Goal: Task Accomplishment & Management: Complete application form

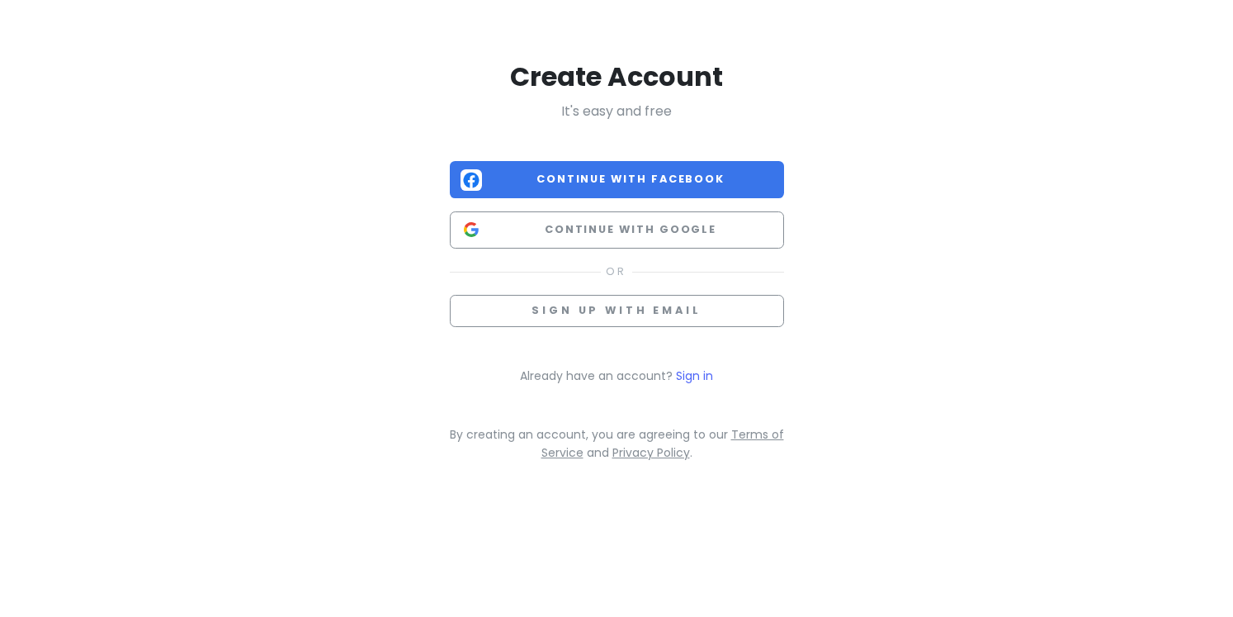
click at [603, 249] on div "Create Account It's easy and free Continue with Facebook Continue with Google S…" at bounding box center [617, 260] width 334 height 402
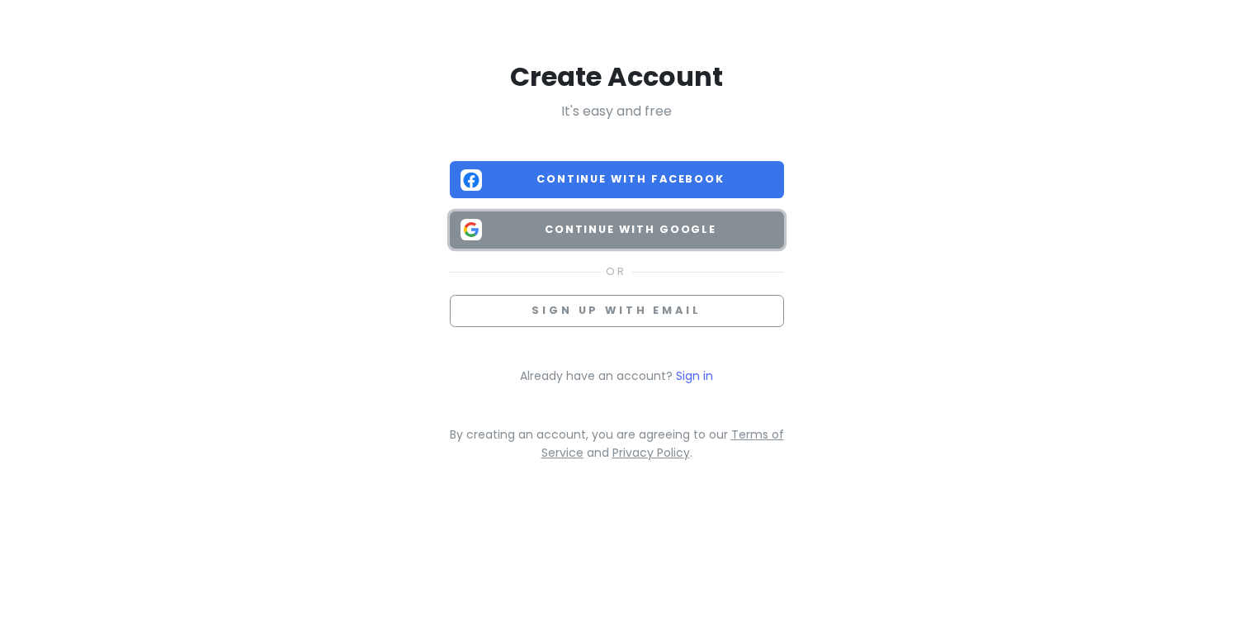
click at [602, 229] on span "Continue with Google" at bounding box center [631, 229] width 285 height 17
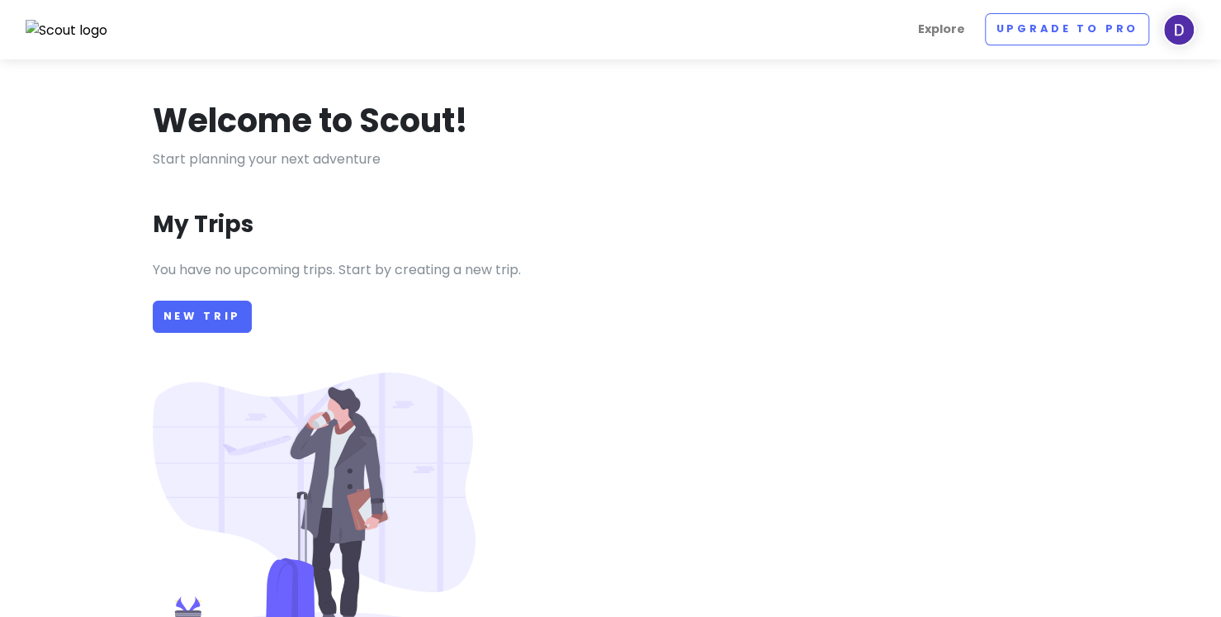
click at [652, 407] on p at bounding box center [611, 512] width 916 height 281
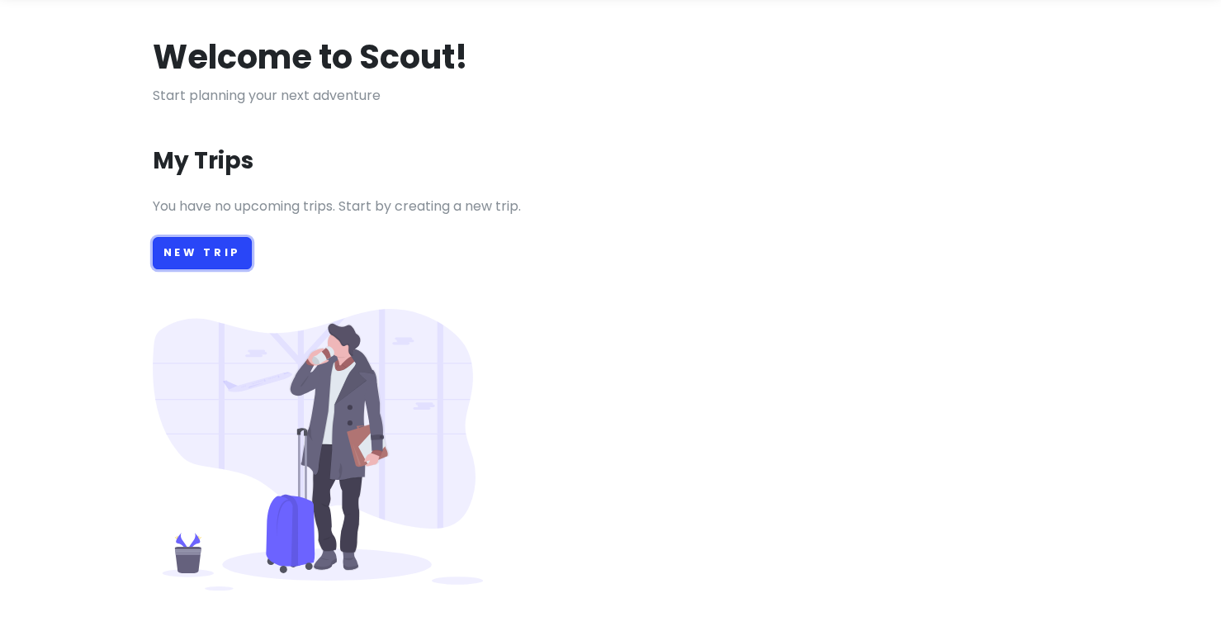
click at [186, 248] on link "New Trip" at bounding box center [203, 253] width 100 height 32
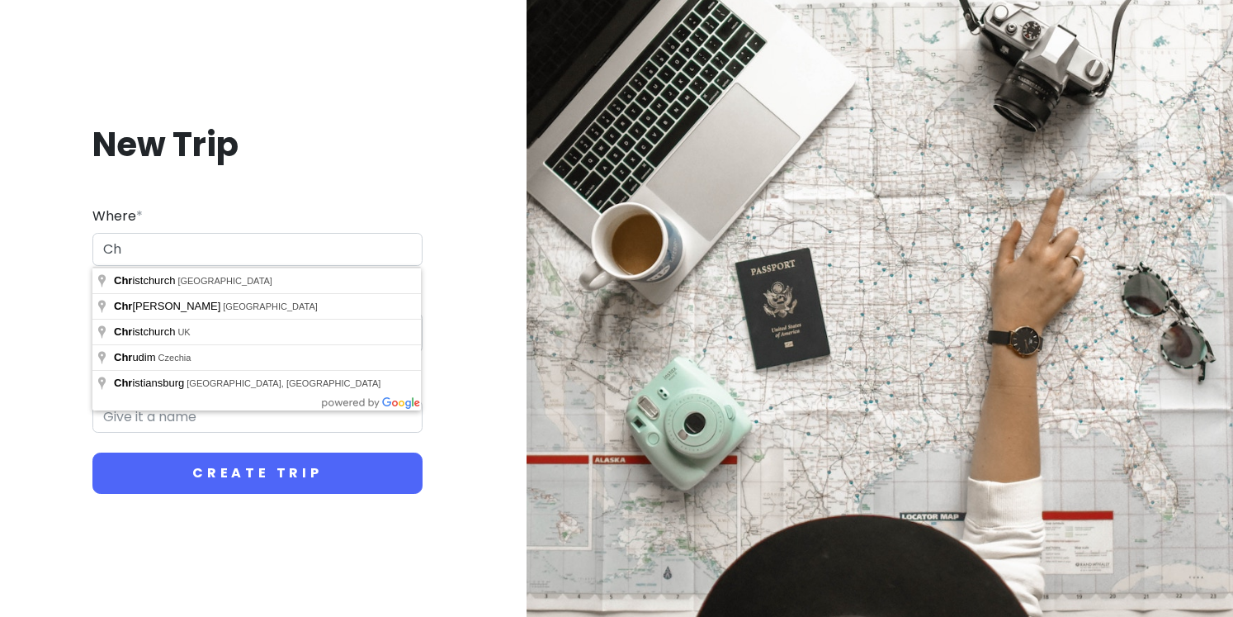
type input "C"
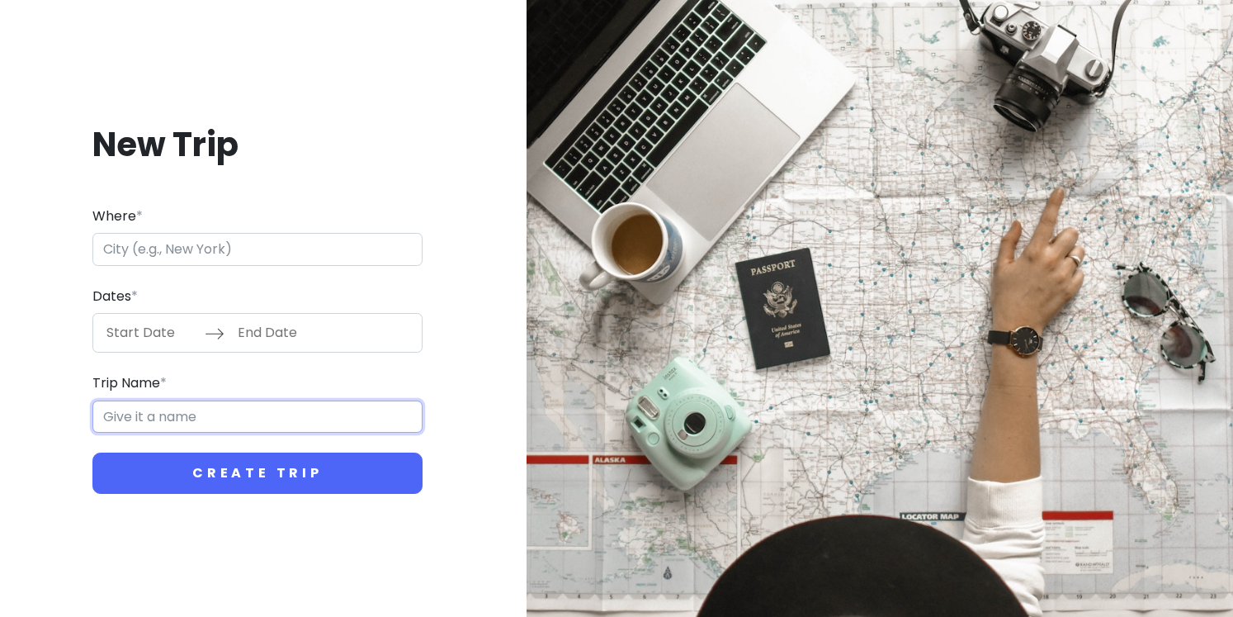
click at [206, 413] on input "Trip Name *" at bounding box center [257, 416] width 330 height 33
type input "Summer 25"
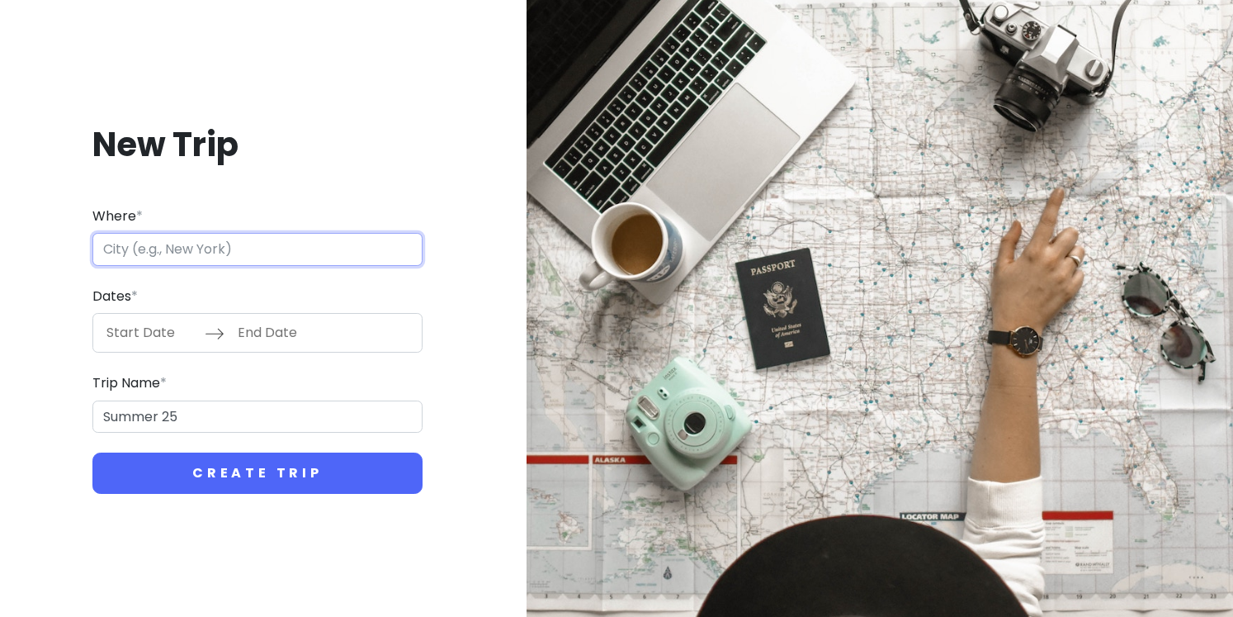
click at [203, 255] on input "Where *" at bounding box center [257, 249] width 330 height 33
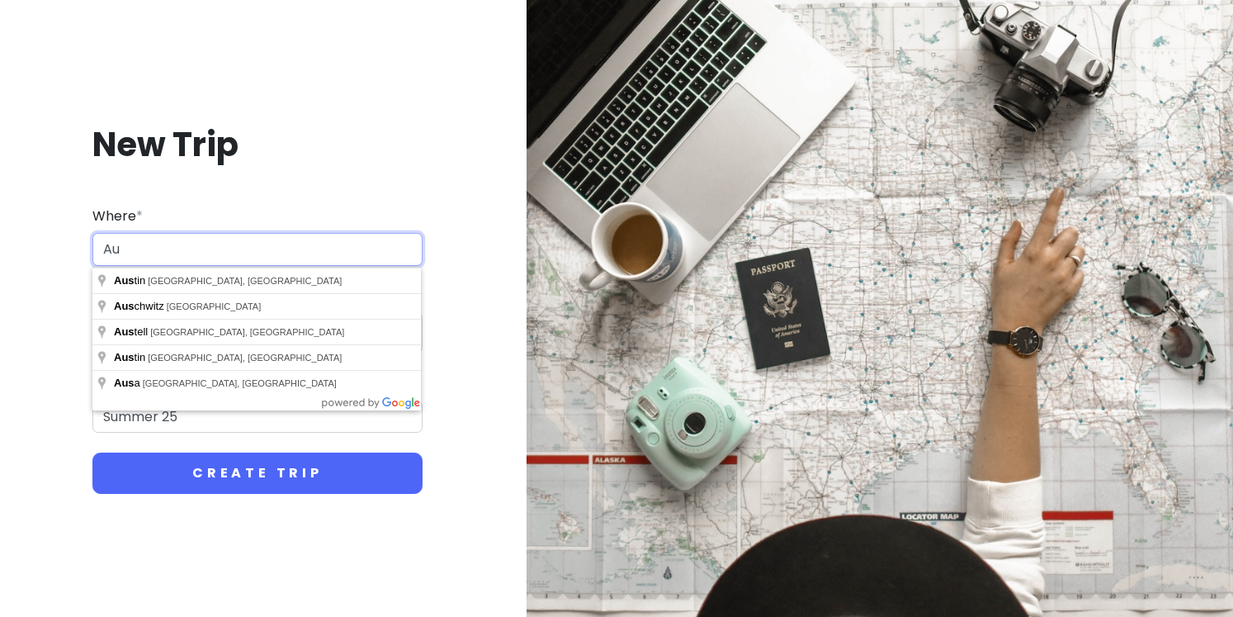
type input "A"
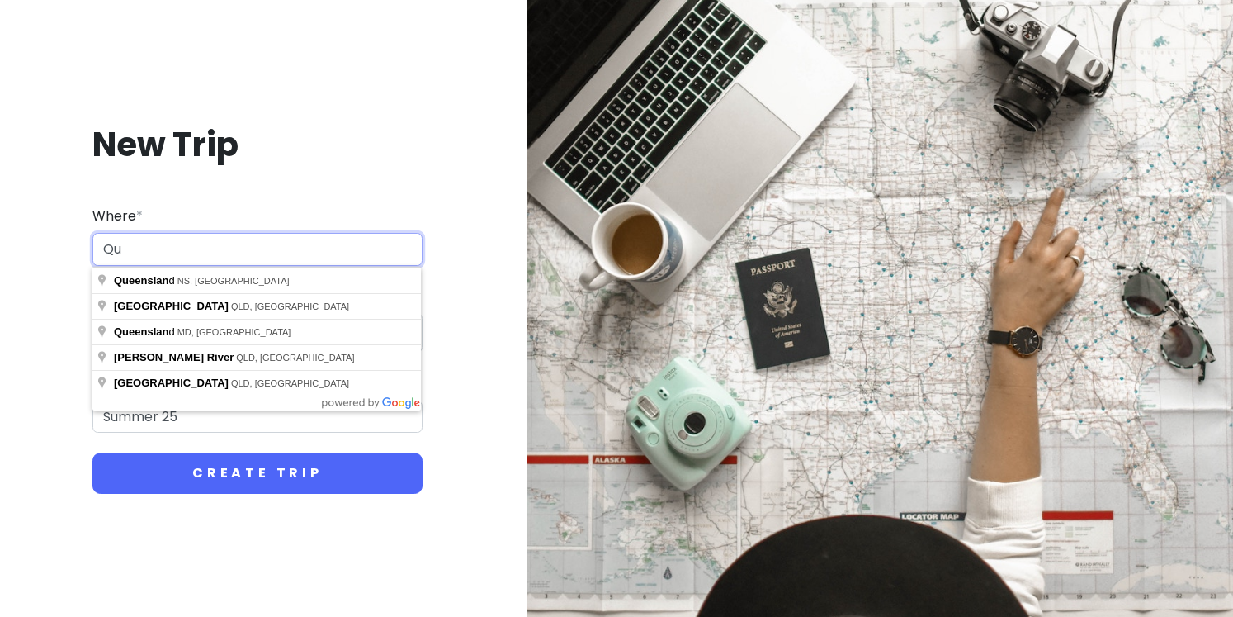
type input "Q"
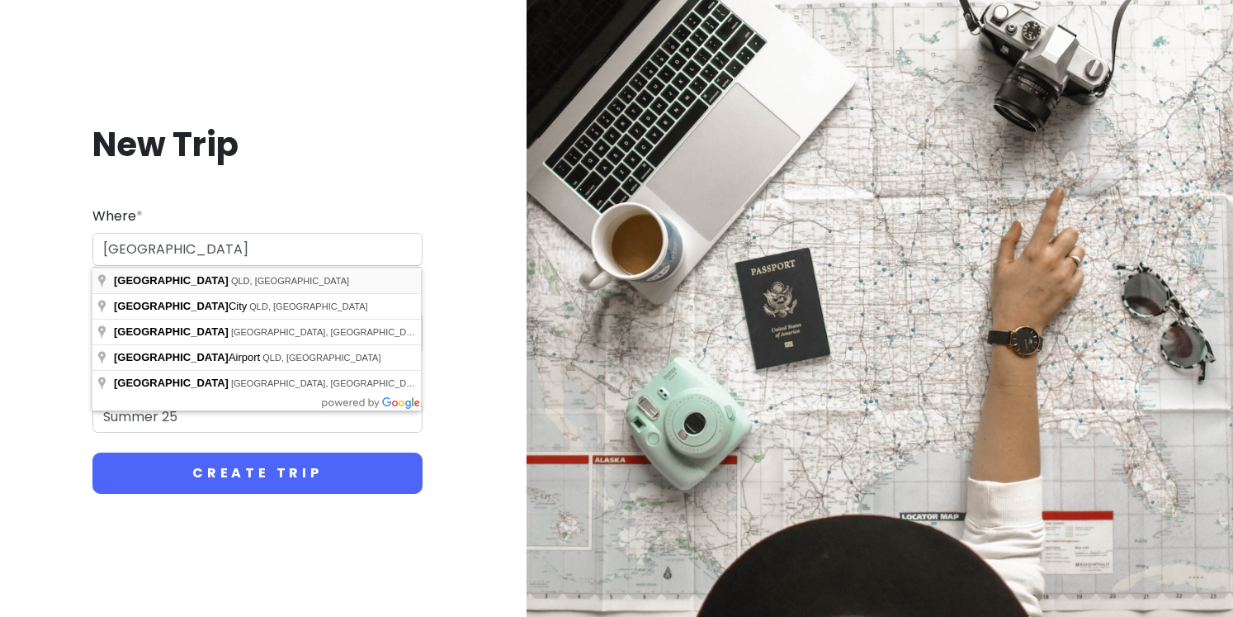
type input "Brisbane [GEOGRAPHIC_DATA], [GEOGRAPHIC_DATA]"
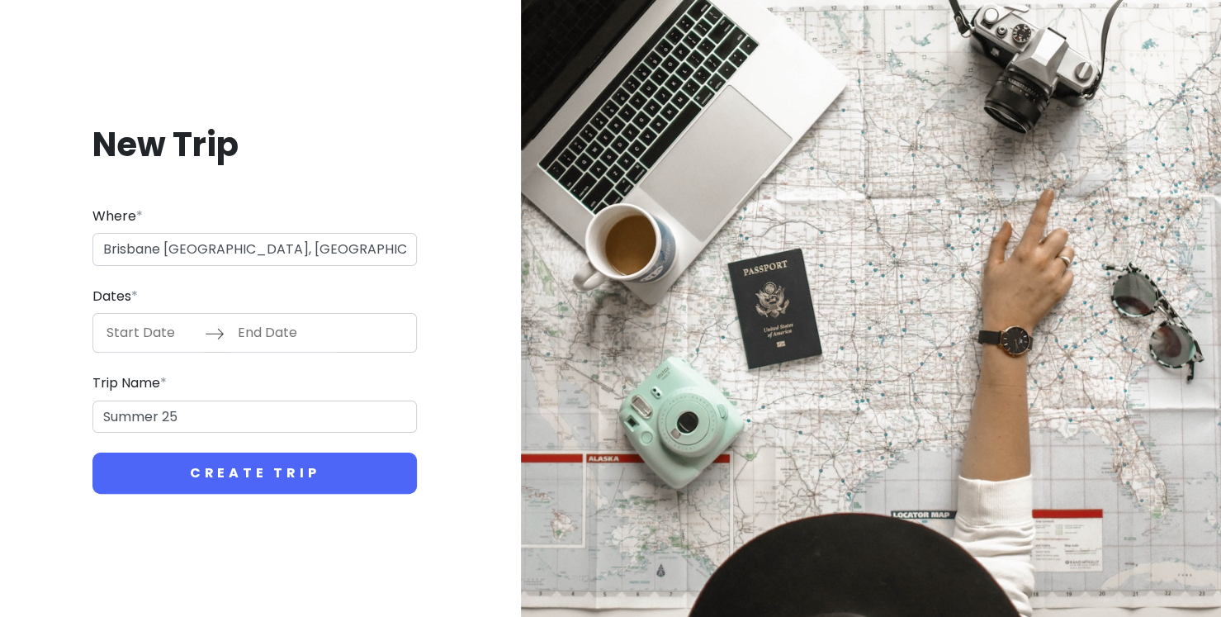
click at [165, 335] on input "Start Date" at bounding box center [150, 333] width 107 height 38
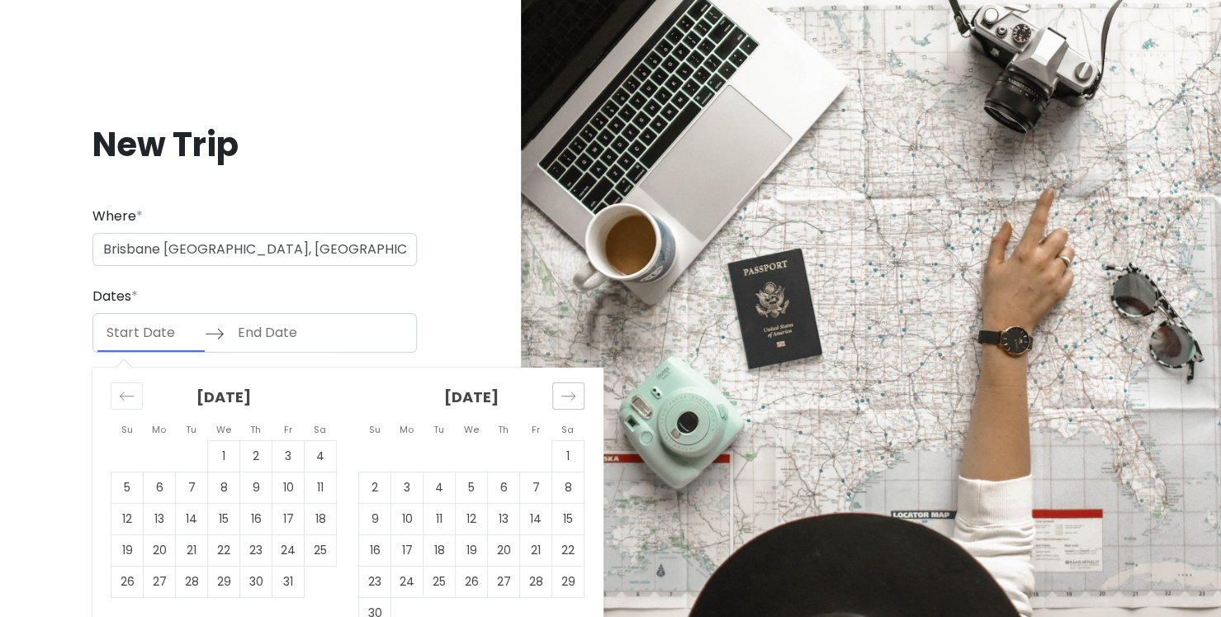
click at [573, 407] on div "Move forward to switch to the next month." at bounding box center [568, 395] width 32 height 27
click at [163, 552] on td "22" at bounding box center [160, 550] width 32 height 31
type input "[DATE]"
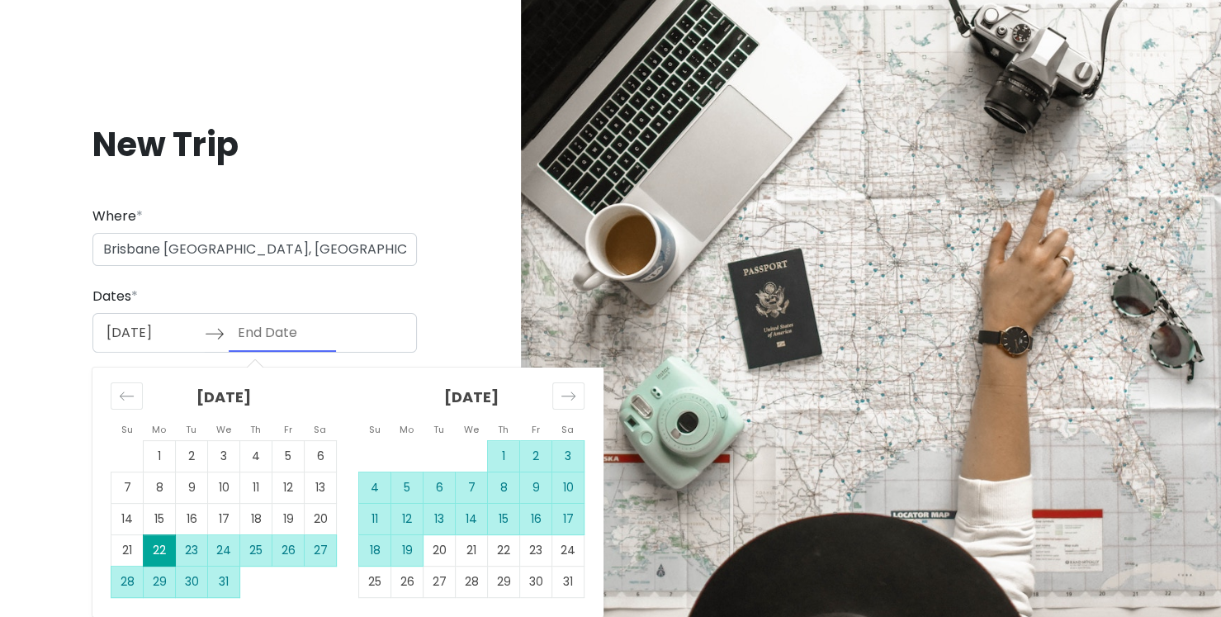
click at [409, 554] on td "19" at bounding box center [407, 550] width 32 height 31
type input "[DATE]"
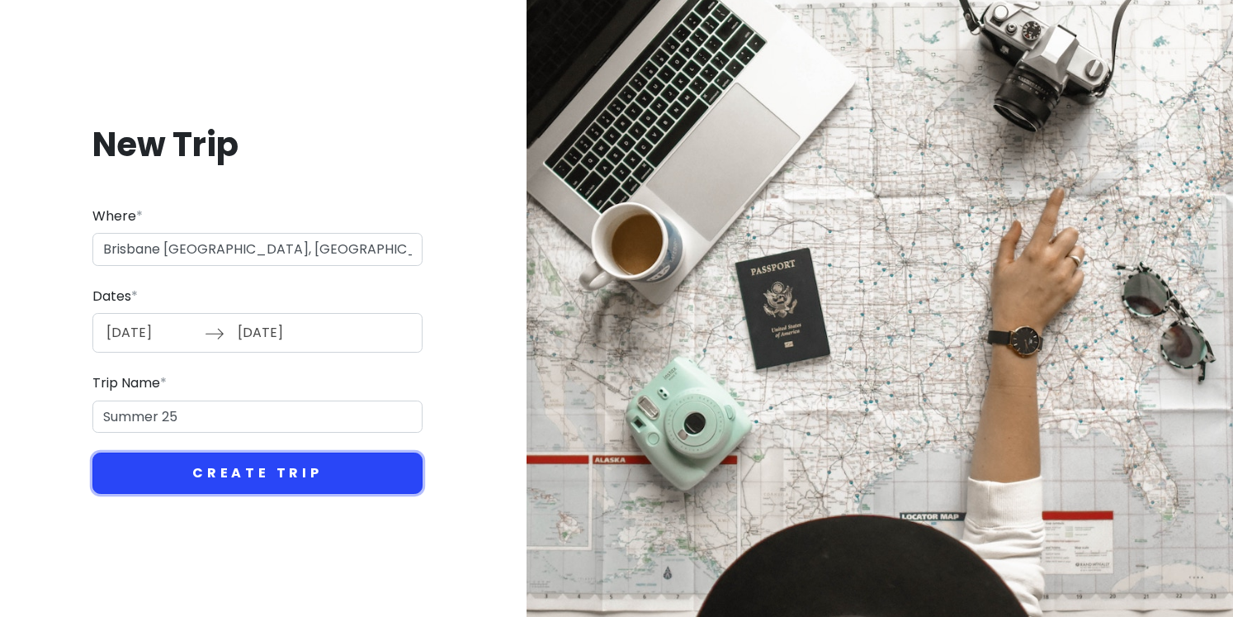
click at [284, 470] on button "Create Trip" at bounding box center [257, 472] width 330 height 41
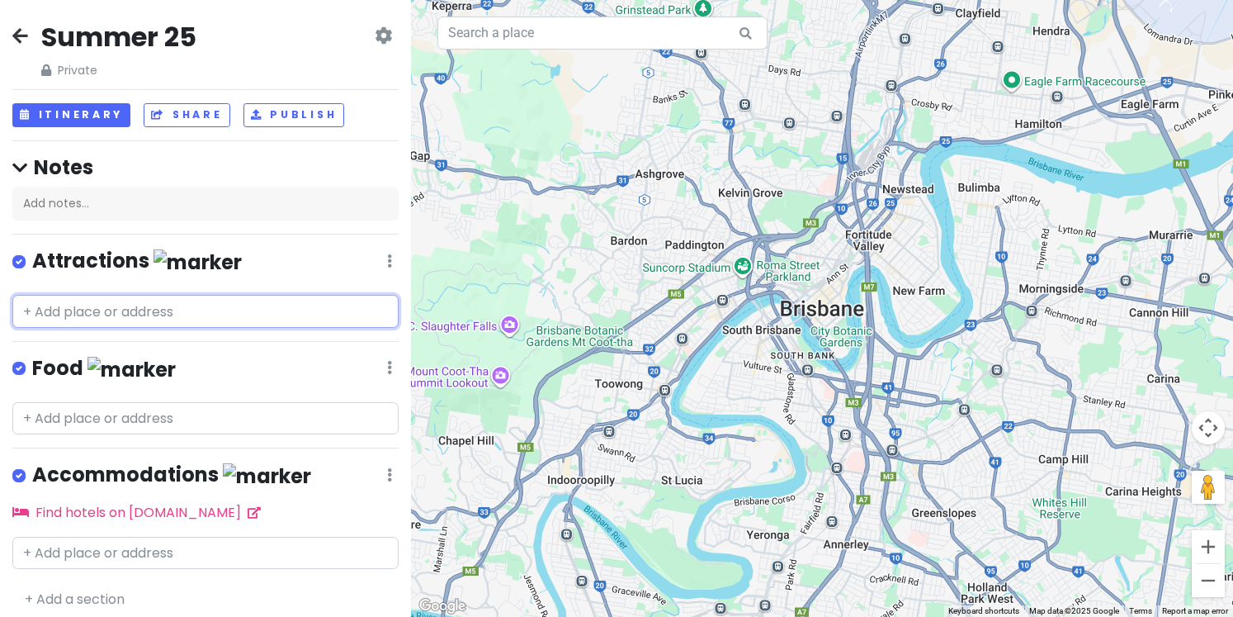
click at [139, 311] on input "text" at bounding box center [205, 311] width 386 height 33
click at [256, 270] on div "Attractions Edit Reorder Delete List" at bounding box center [205, 265] width 386 height 34
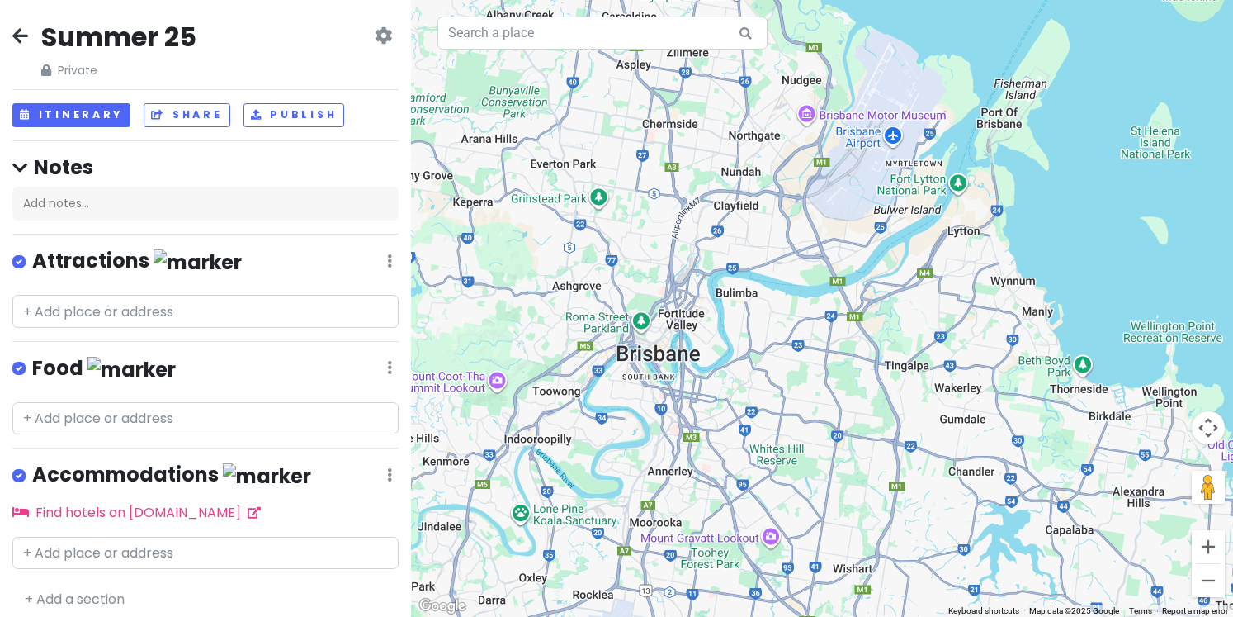
click at [666, 354] on div at bounding box center [822, 308] width 822 height 617
click at [168, 304] on input "text" at bounding box center [205, 311] width 386 height 33
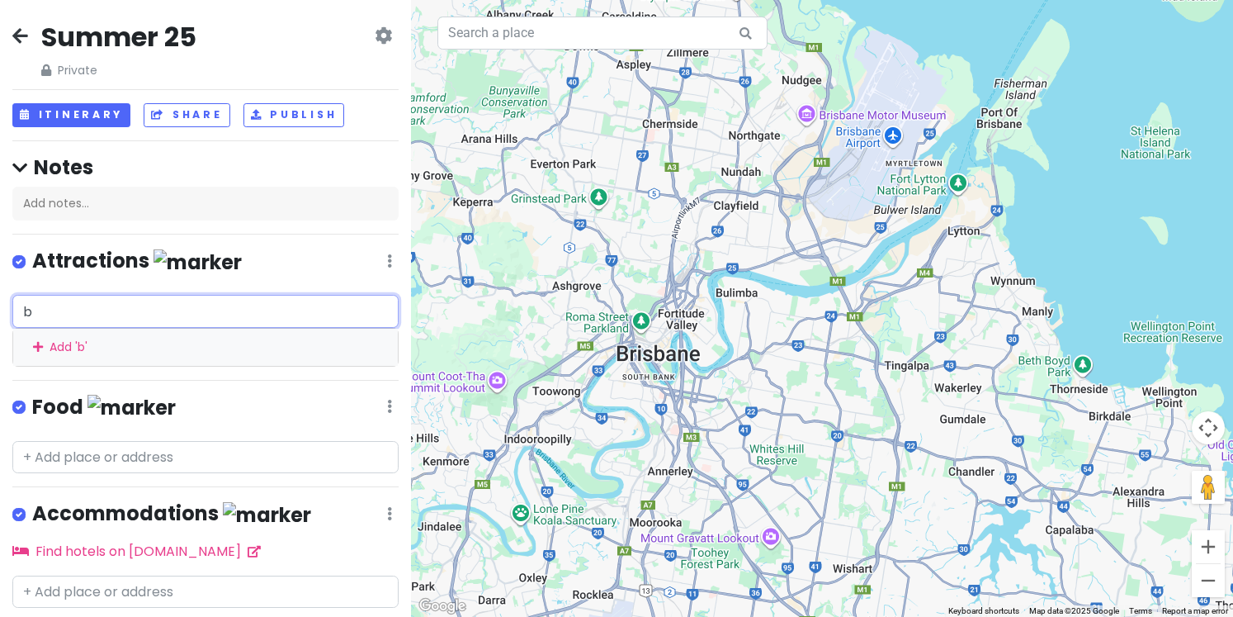
type input "br"
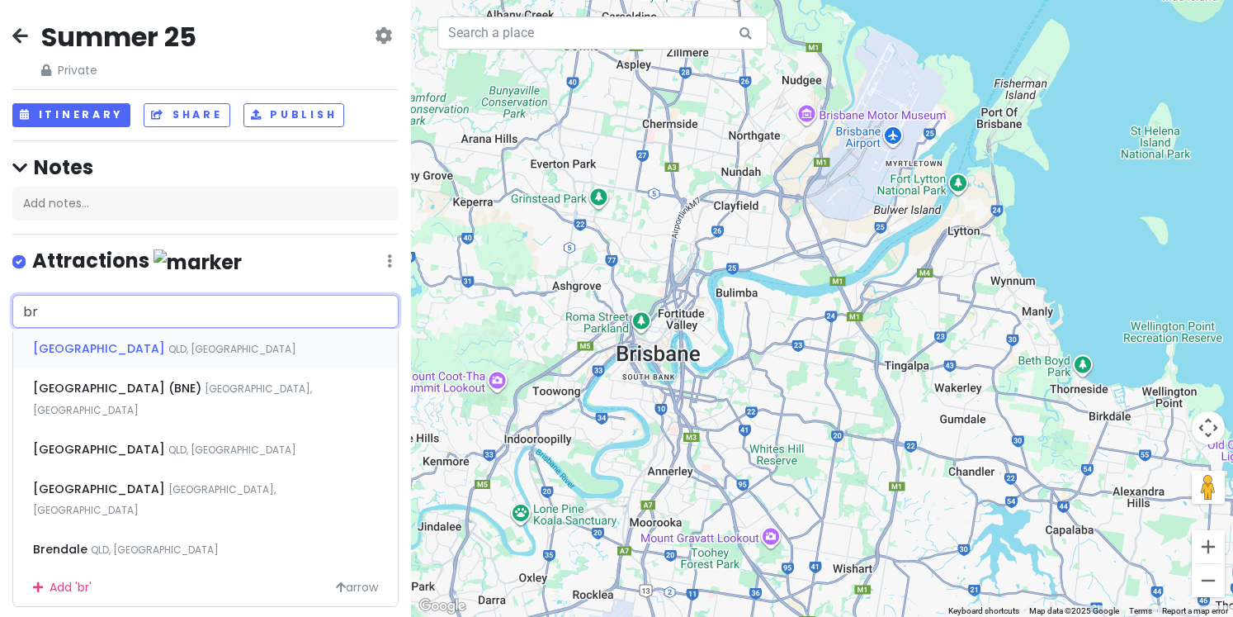
click at [201, 341] on div "Brisbane [GEOGRAPHIC_DATA], [GEOGRAPHIC_DATA]" at bounding box center [205, 348] width 385 height 40
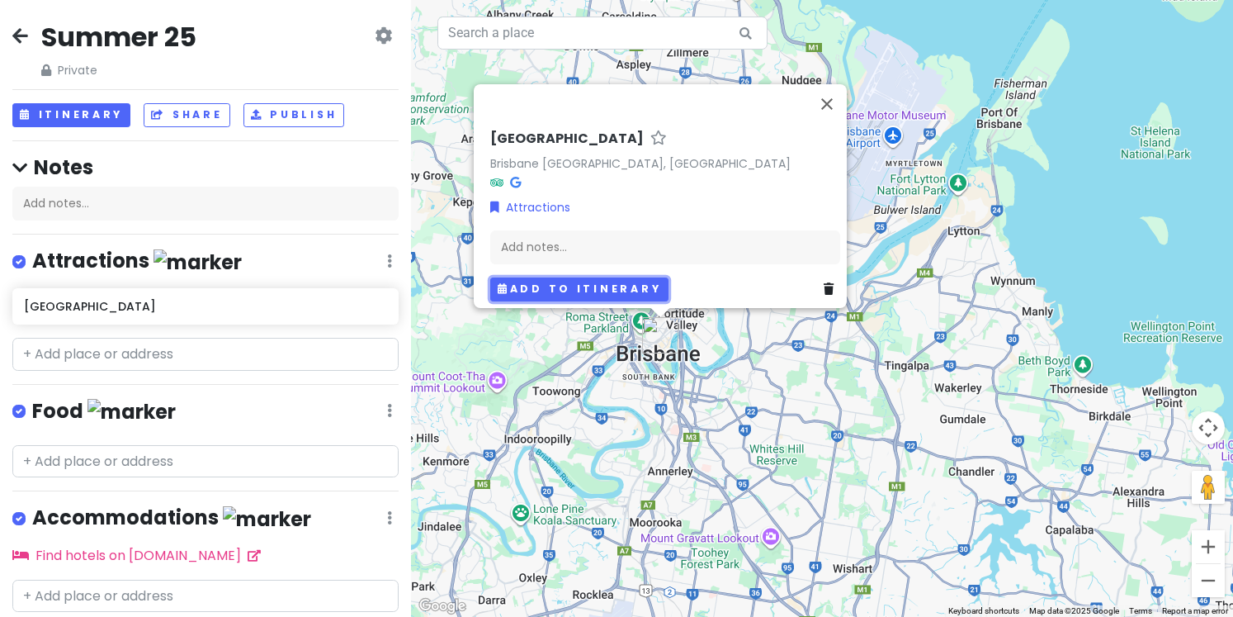
click at [538, 277] on button "Add to itinerary" at bounding box center [579, 289] width 178 height 24
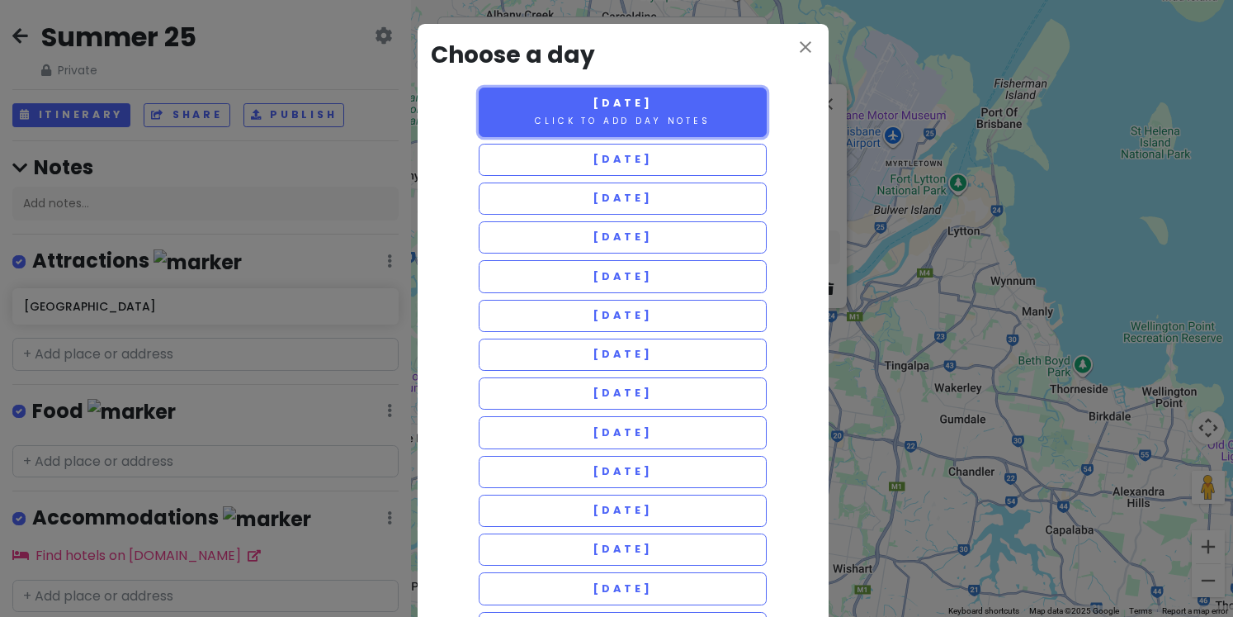
click at [659, 116] on small "Click to add day notes" at bounding box center [622, 121] width 175 height 12
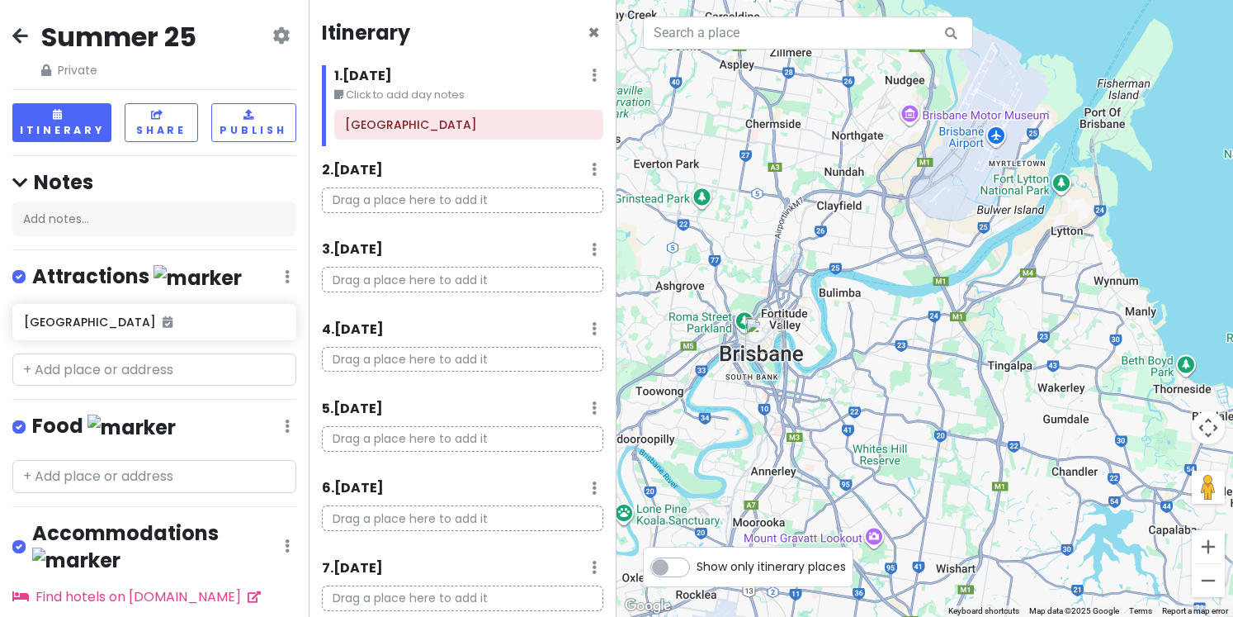
click at [428, 93] on small "Click to add day notes" at bounding box center [469, 95] width 270 height 17
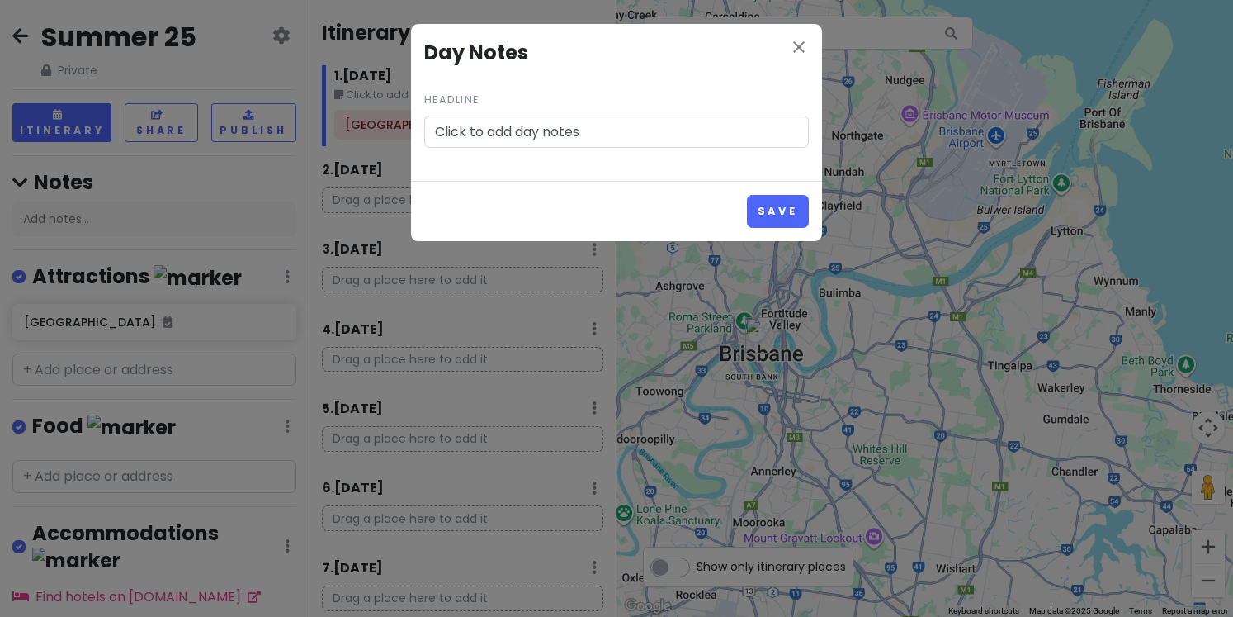
drag, startPoint x: 645, startPoint y: 136, endPoint x: 381, endPoint y: 148, distance: 263.5
click at [381, 148] on div "close Day Notes Headline Click to add day notes Save" at bounding box center [616, 308] width 1233 height 617
type input "Day 1 - Start"
click at [764, 215] on button "Save" at bounding box center [778, 211] width 62 height 32
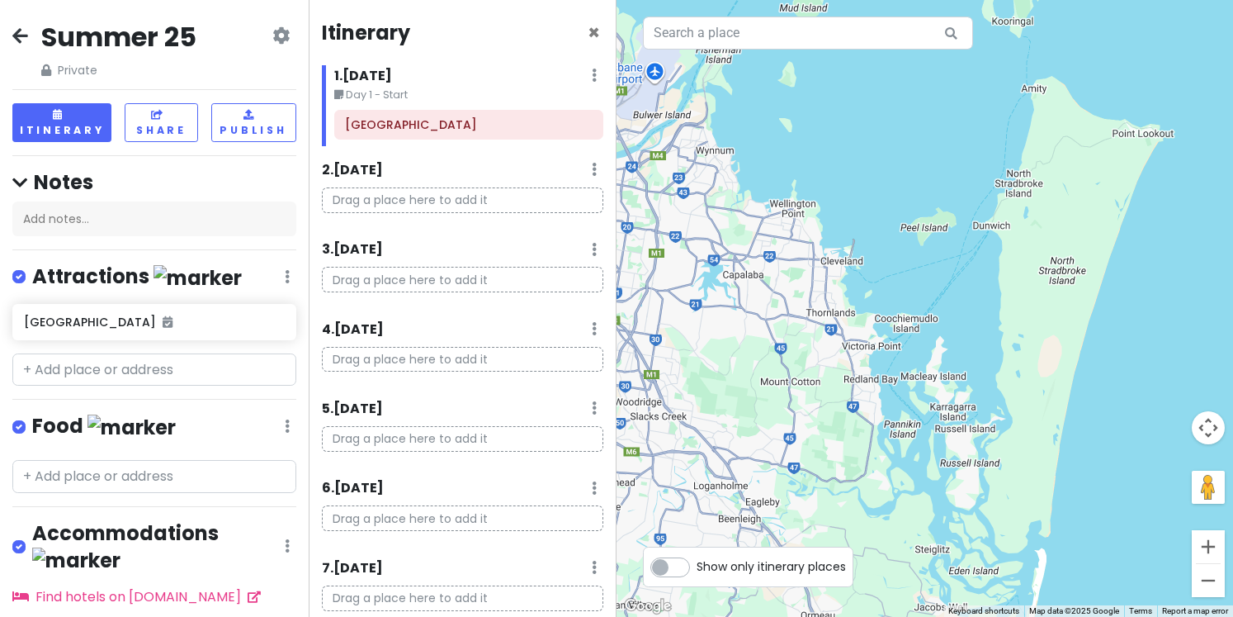
drag, startPoint x: 1091, startPoint y: 328, endPoint x: 830, endPoint y: 158, distance: 311.3
click at [830, 158] on div at bounding box center [925, 308] width 617 height 617
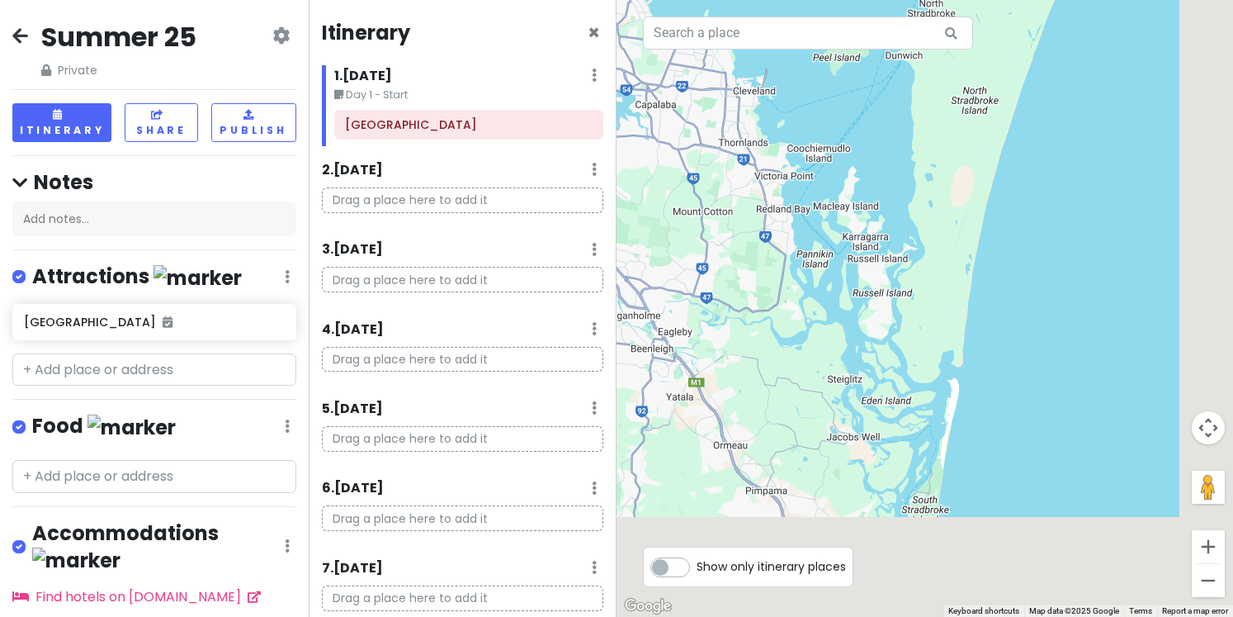
drag, startPoint x: 1014, startPoint y: 488, endPoint x: 883, endPoint y: 161, distance: 352.2
click at [883, 161] on div at bounding box center [925, 308] width 617 height 617
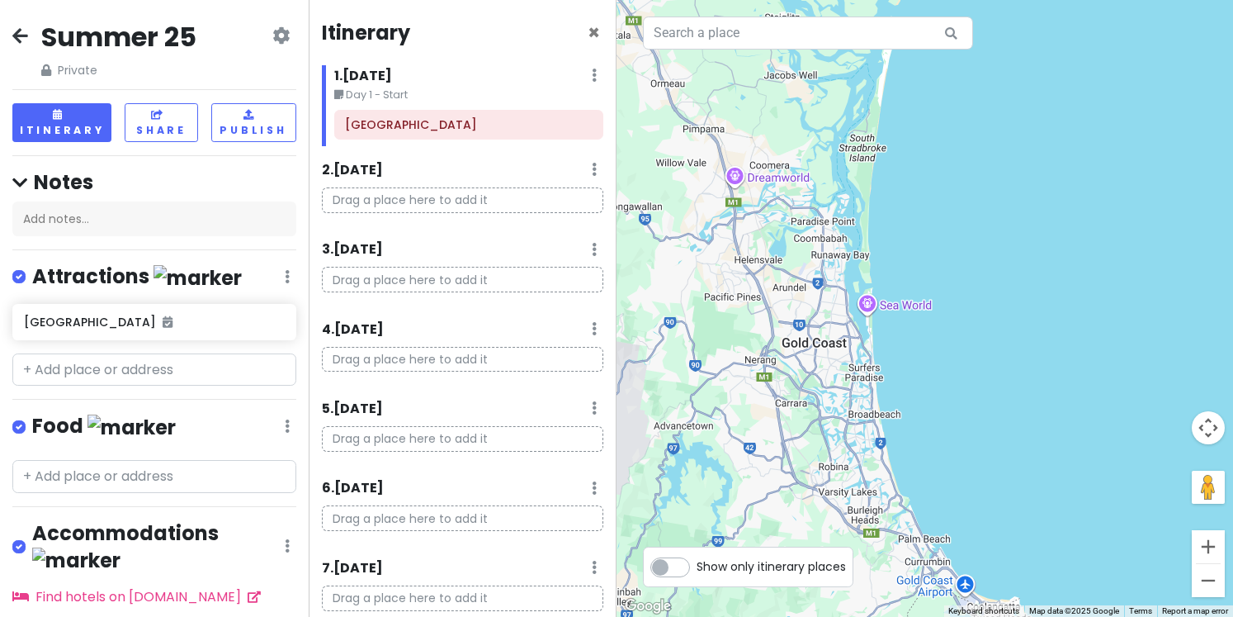
drag, startPoint x: 959, startPoint y: 386, endPoint x: 946, endPoint y: 181, distance: 205.9
click at [946, 181] on div at bounding box center [925, 308] width 617 height 617
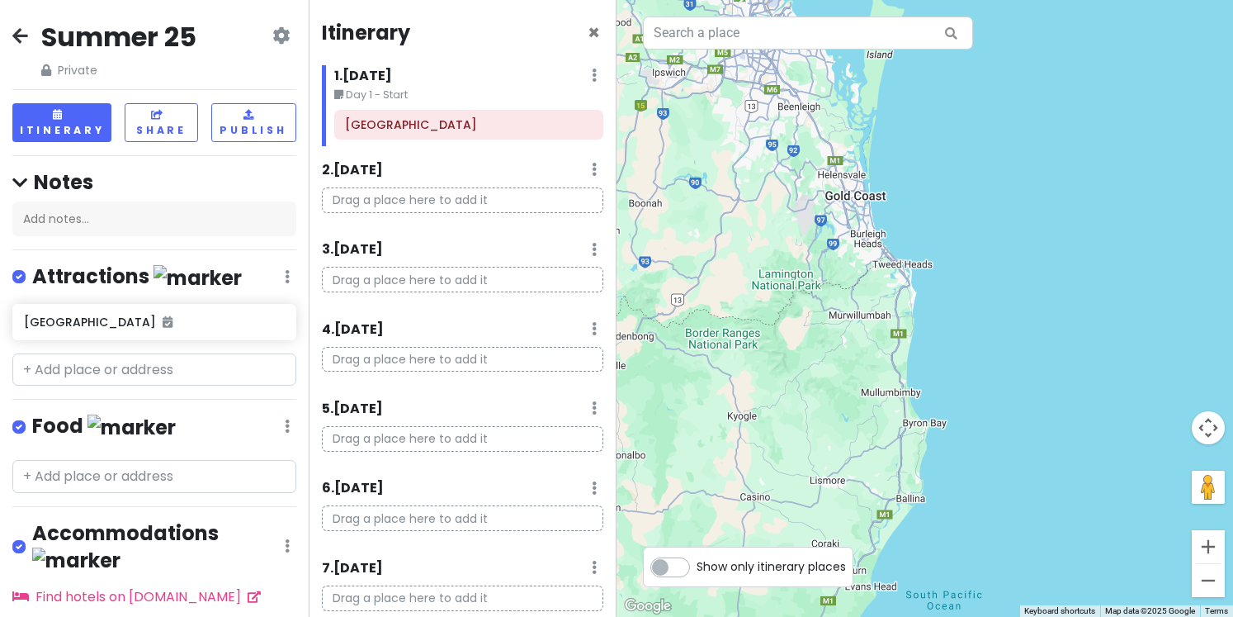
drag, startPoint x: 989, startPoint y: 305, endPoint x: 926, endPoint y: 277, distance: 68.4
click at [926, 277] on div at bounding box center [925, 308] width 617 height 617
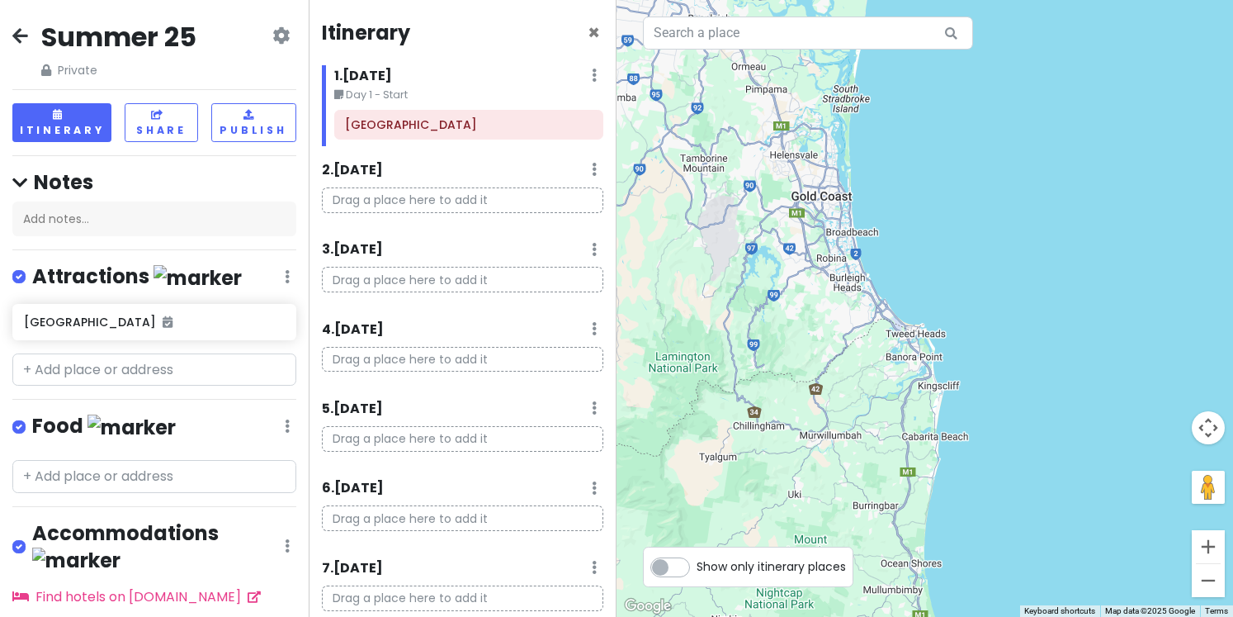
drag, startPoint x: 888, startPoint y: 166, endPoint x: 933, endPoint y: 253, distance: 97.4
click at [933, 253] on div at bounding box center [925, 308] width 617 height 617
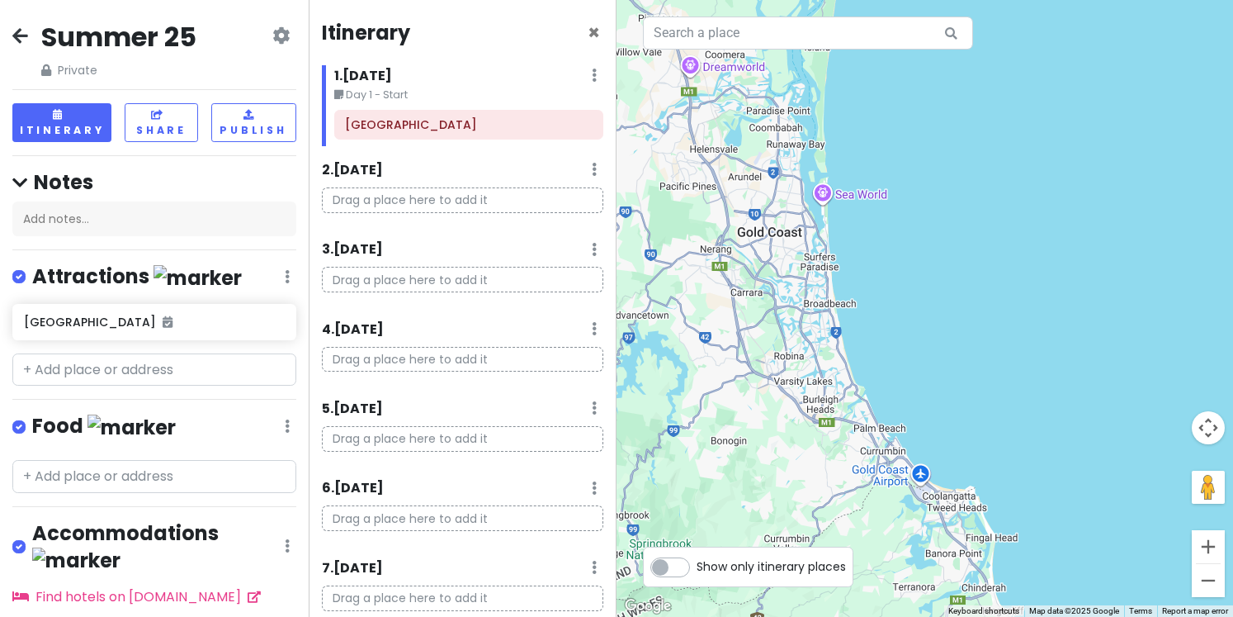
drag, startPoint x: 820, startPoint y: 240, endPoint x: 879, endPoint y: 332, distance: 108.7
click at [879, 332] on div at bounding box center [925, 308] width 617 height 617
click at [500, 137] on div "[GEOGRAPHIC_DATA]" at bounding box center [469, 125] width 268 height 28
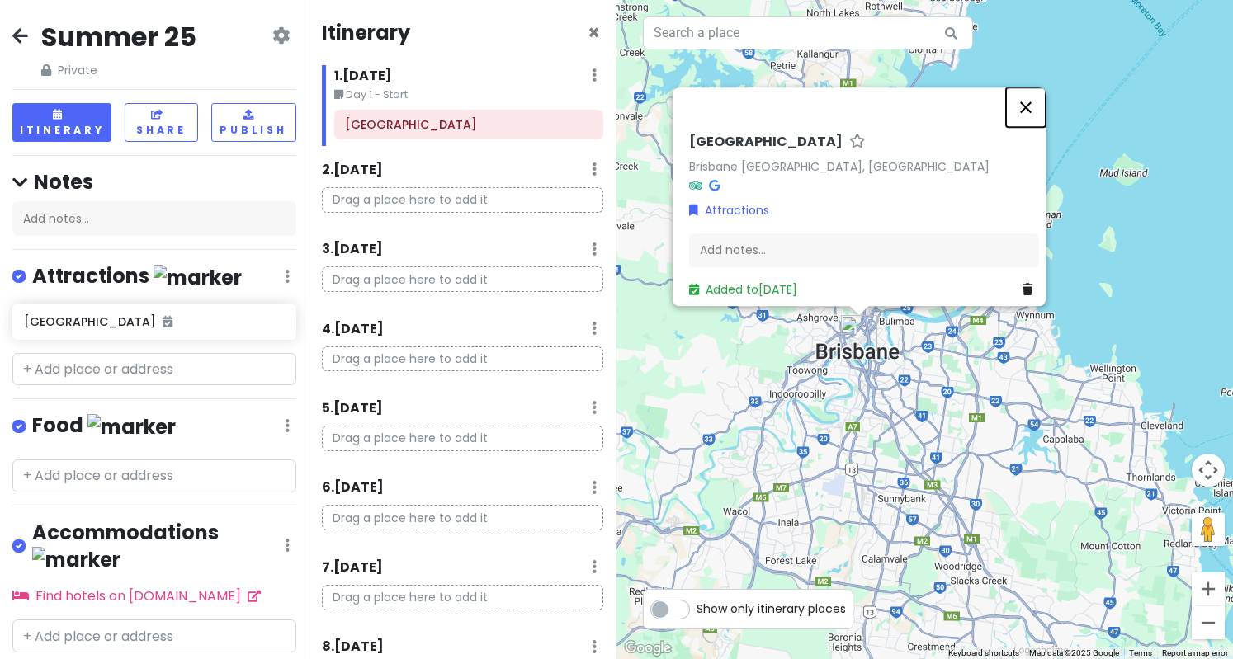
click at [1036, 103] on button "Close" at bounding box center [1026, 107] width 40 height 40
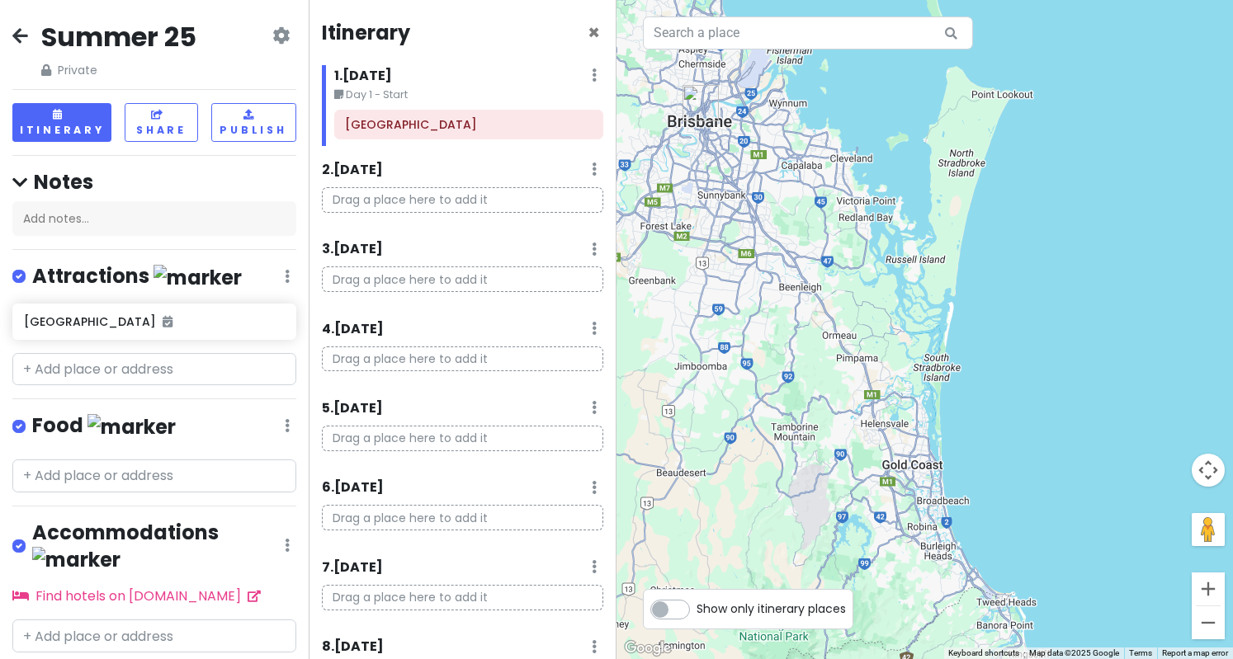
drag, startPoint x: 1103, startPoint y: 247, endPoint x: 850, endPoint y: 136, distance: 275.7
click at [850, 136] on div at bounding box center [925, 329] width 617 height 659
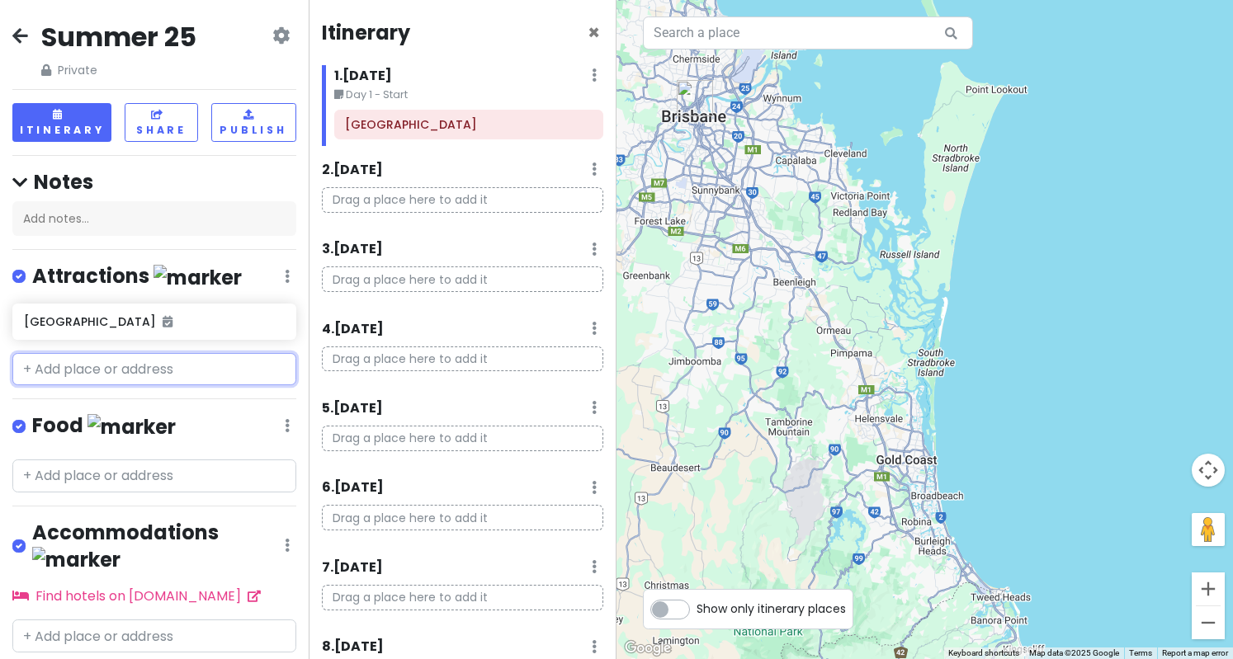
click at [198, 366] on input "text" at bounding box center [154, 369] width 284 height 33
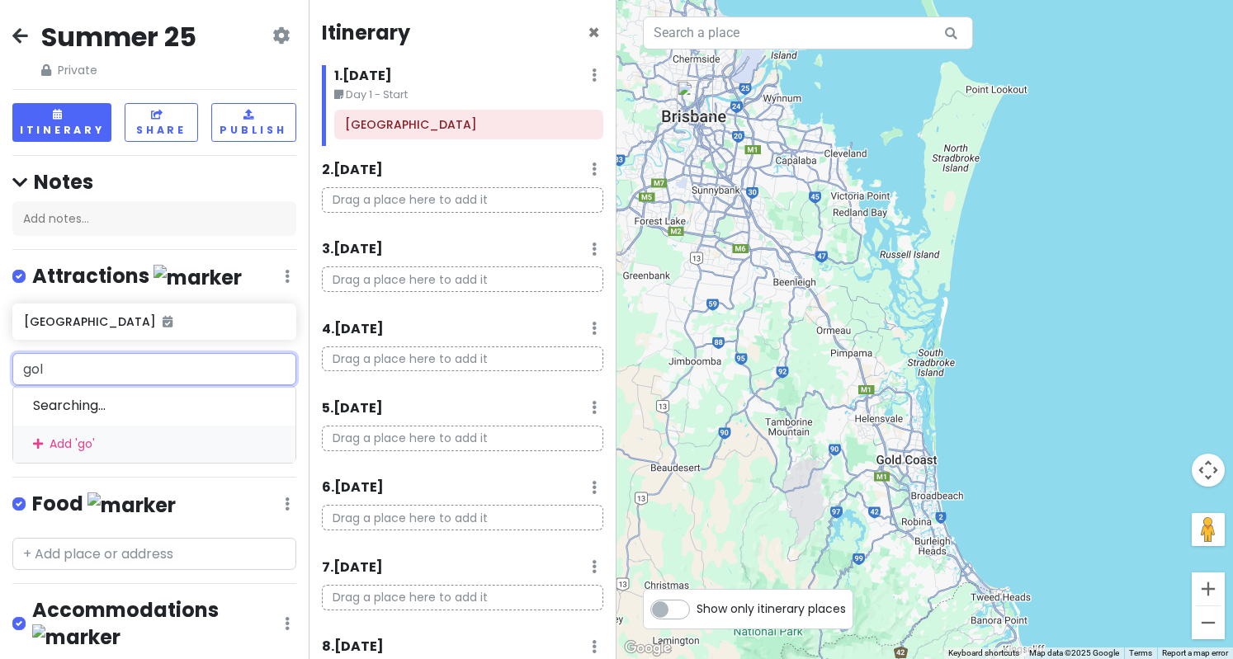
type input "gold"
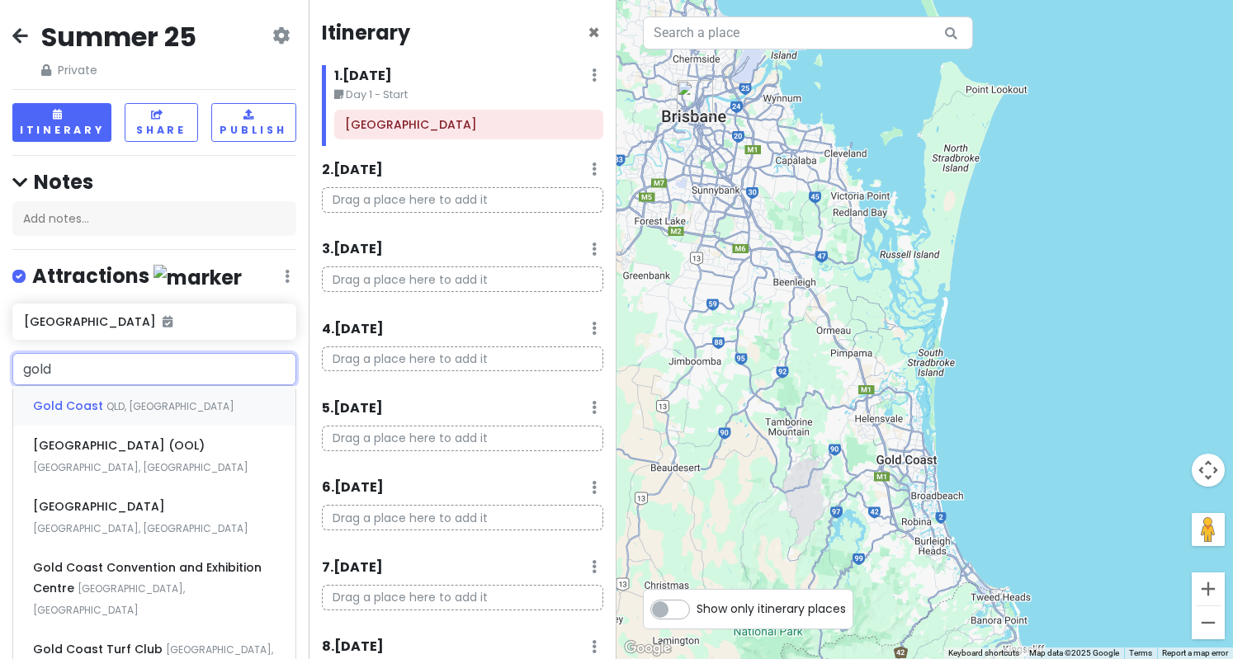
click at [163, 400] on span "QLD, [GEOGRAPHIC_DATA]" at bounding box center [170, 406] width 128 height 14
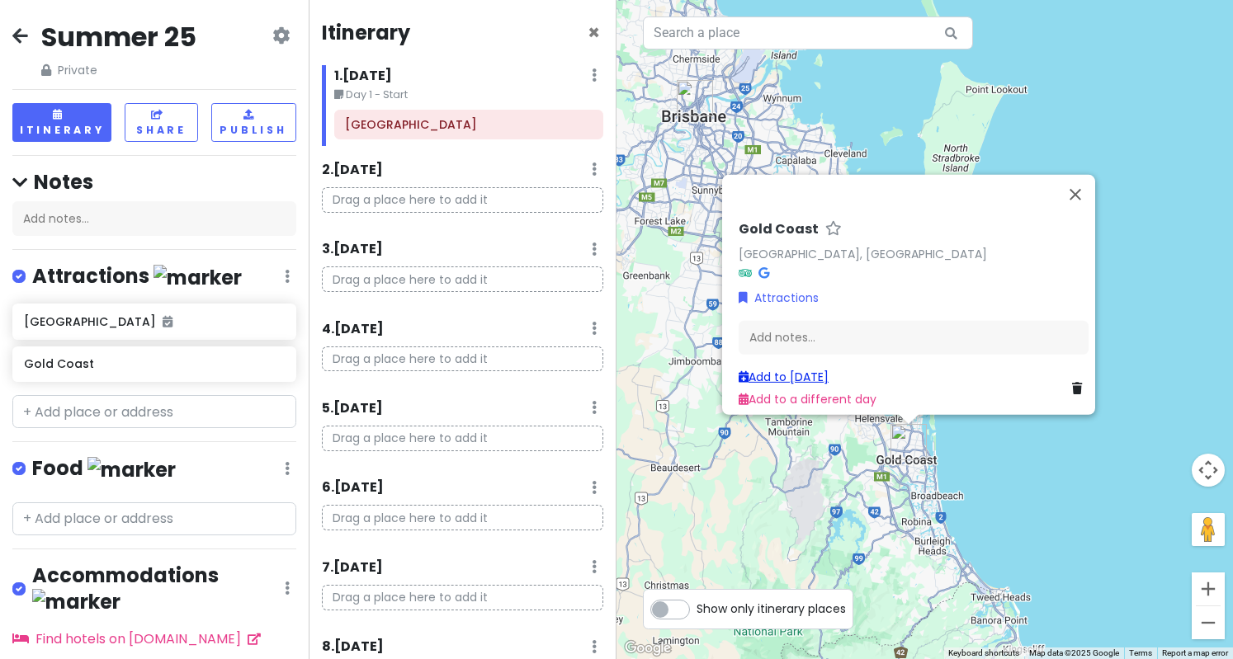
click at [815, 369] on link "Add to [DATE]" at bounding box center [784, 377] width 90 height 17
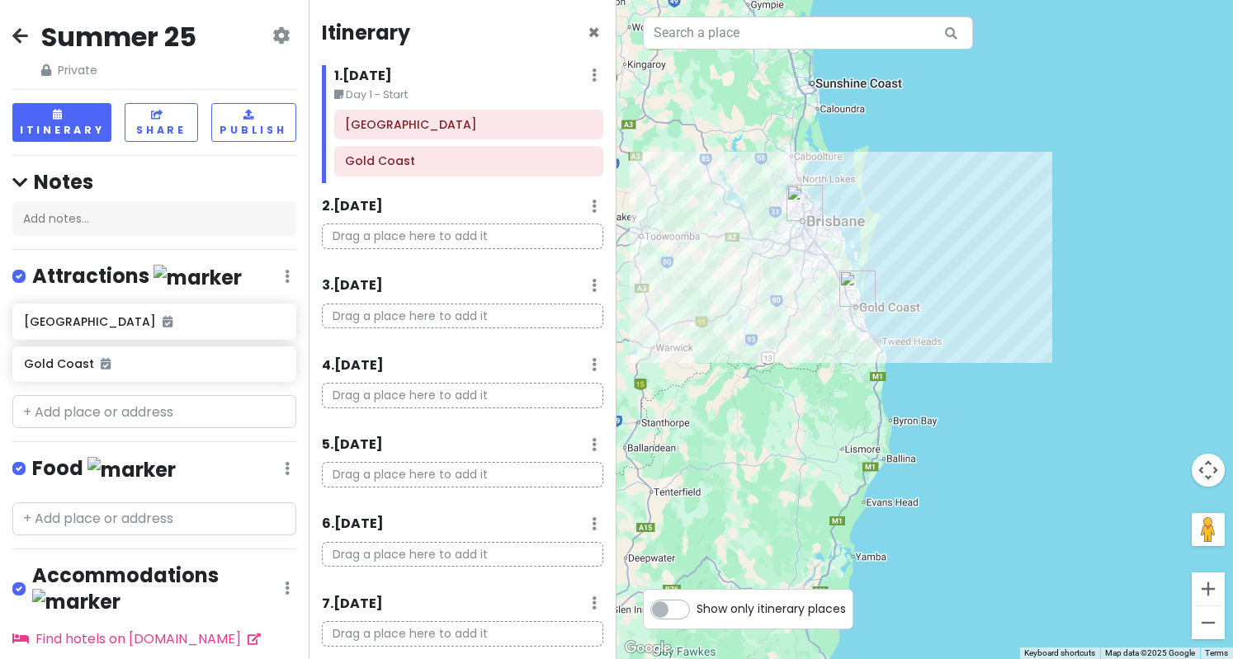
drag, startPoint x: 941, startPoint y: 421, endPoint x: 907, endPoint y: 352, distance: 76.4
click at [907, 352] on div at bounding box center [925, 329] width 617 height 659
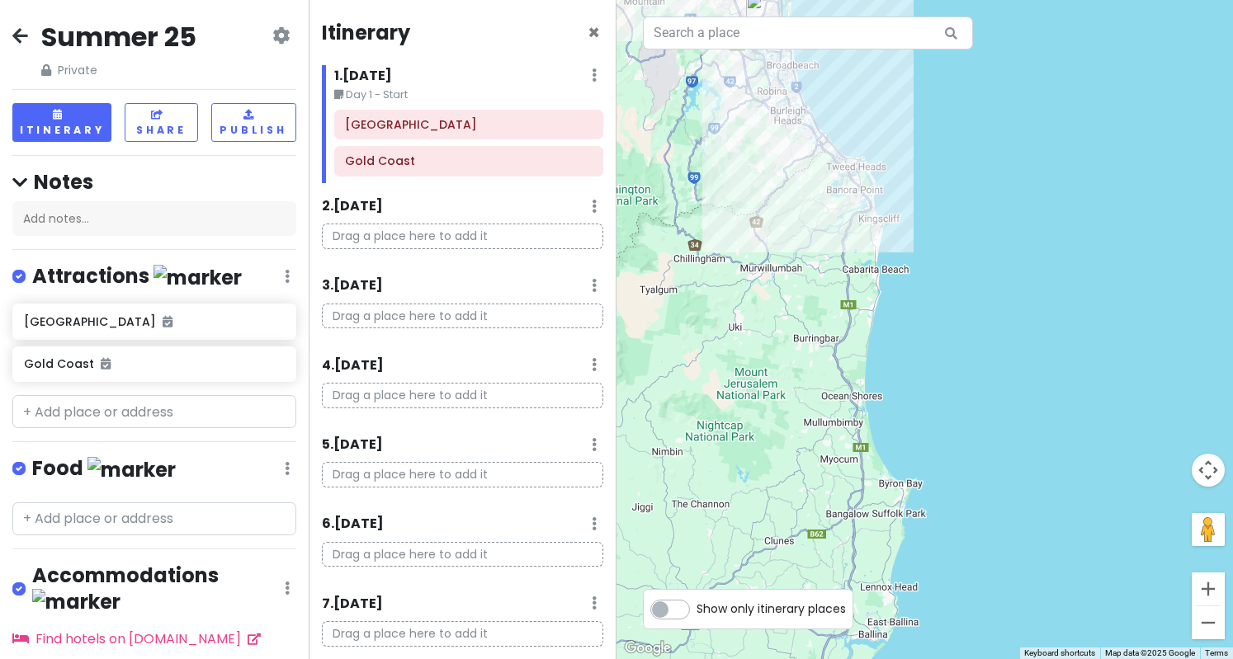
drag, startPoint x: 898, startPoint y: 491, endPoint x: 964, endPoint y: 338, distance: 166.3
click at [964, 338] on div at bounding box center [925, 329] width 617 height 659
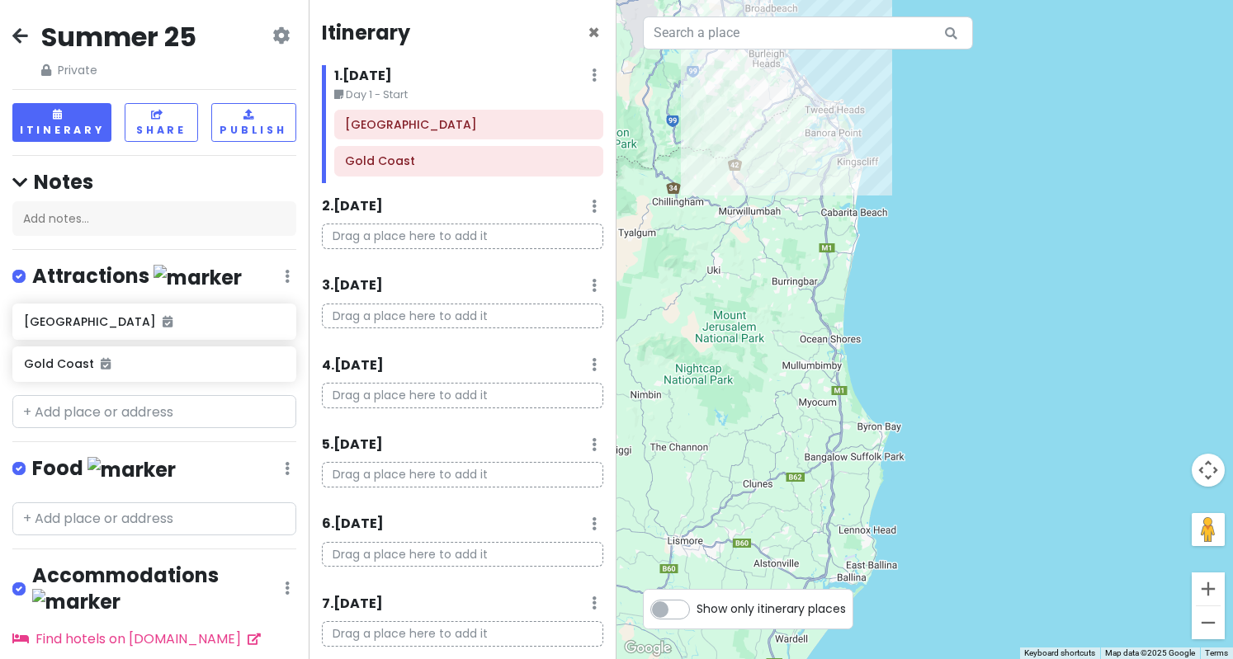
drag, startPoint x: 957, startPoint y: 318, endPoint x: 934, endPoint y: 256, distance: 65.8
click at [934, 256] on div at bounding box center [925, 329] width 617 height 659
click at [134, 420] on input "text" at bounding box center [154, 411] width 284 height 33
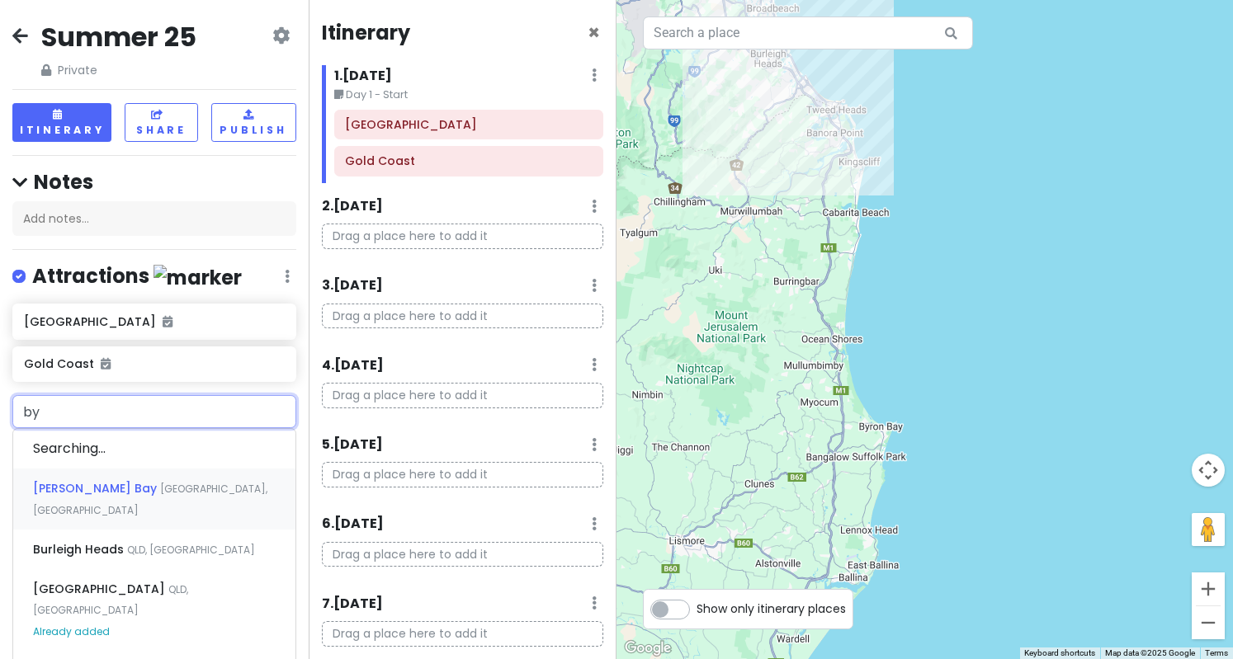
type input "b"
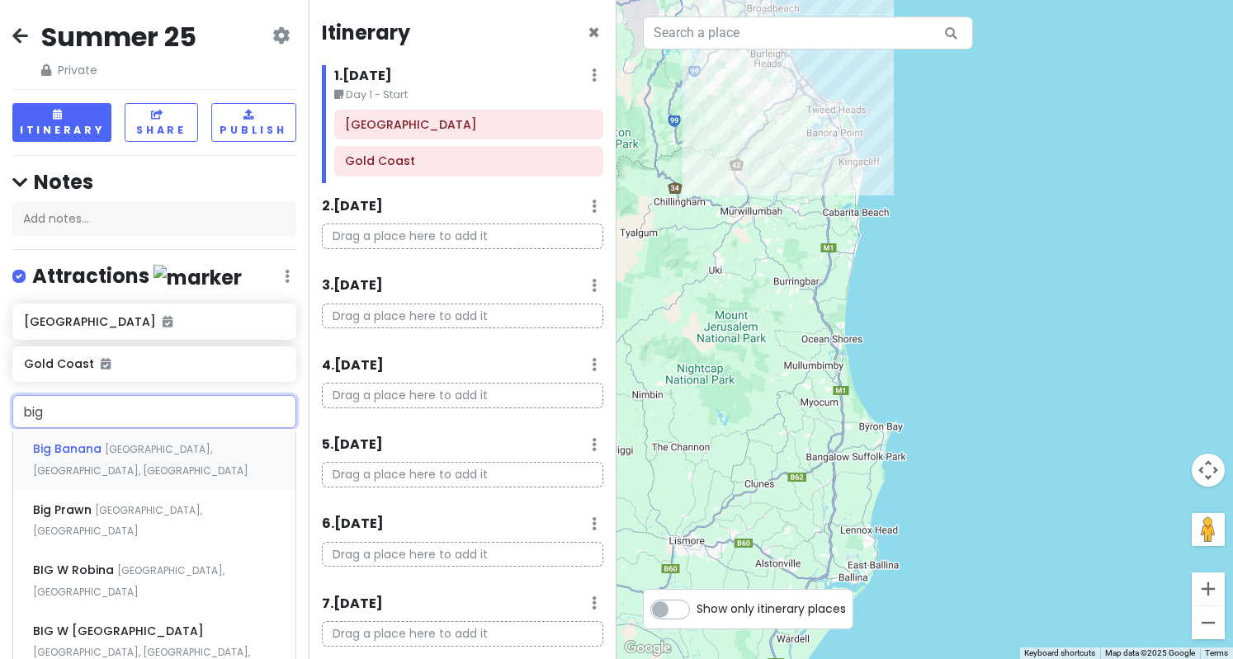
type input "big"
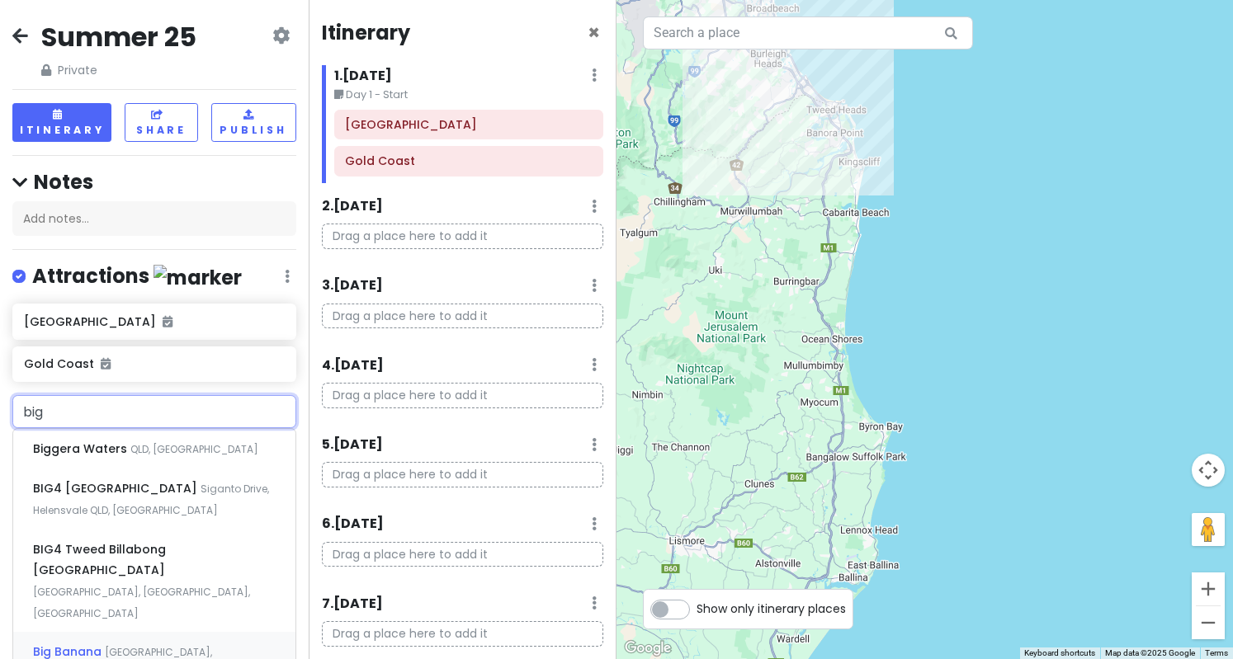
click at [198, 616] on div "Big Banana Pacific Highway, [GEOGRAPHIC_DATA], [GEOGRAPHIC_DATA]" at bounding box center [154, 662] width 282 height 61
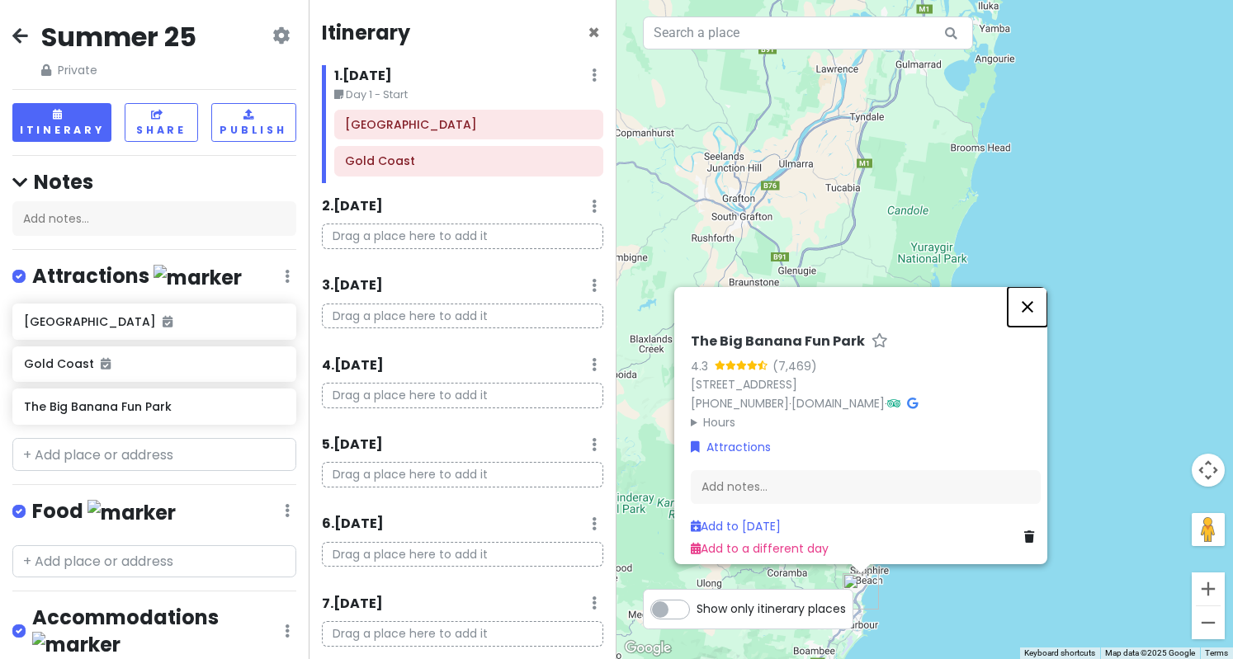
click at [1039, 300] on button "Close" at bounding box center [1028, 307] width 40 height 40
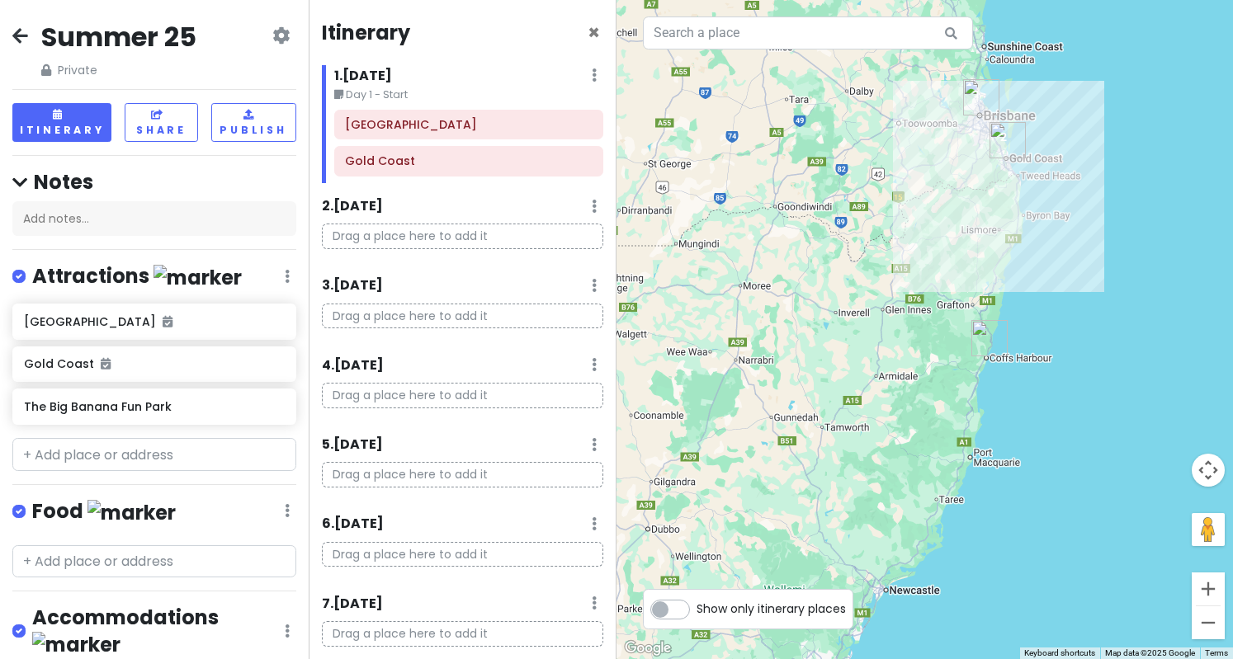
drag, startPoint x: 1157, startPoint y: 107, endPoint x: 1088, endPoint y: 248, distance: 156.5
click at [1088, 248] on div at bounding box center [925, 329] width 617 height 659
